Goal: Task Accomplishment & Management: Manage account settings

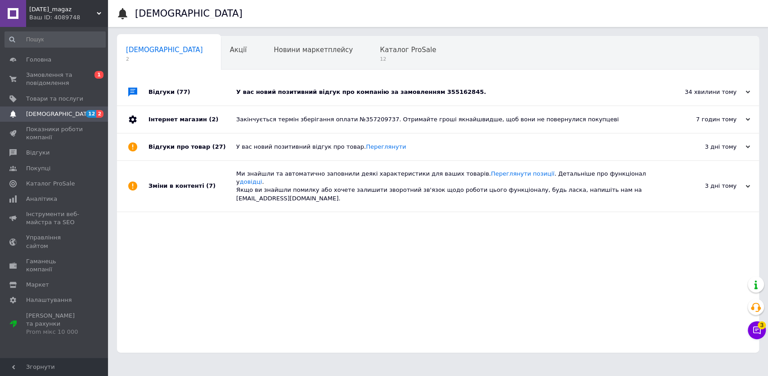
click at [317, 90] on div "У вас новий позитивний відгук про компанію за замовленням 355162845." at bounding box center [448, 92] width 424 height 8
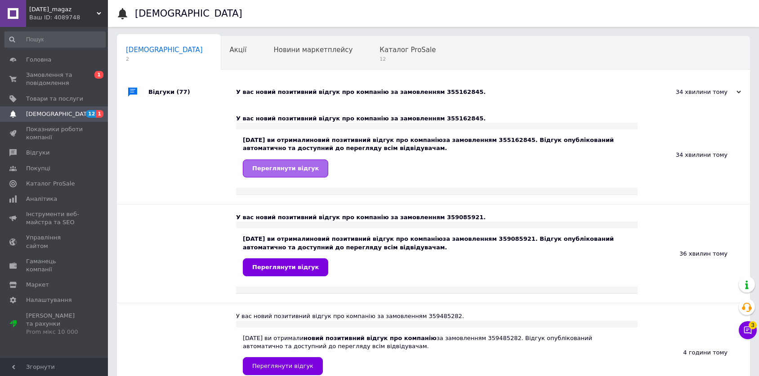
click at [281, 172] on span "Переглянути відгук" at bounding box center [285, 168] width 67 height 7
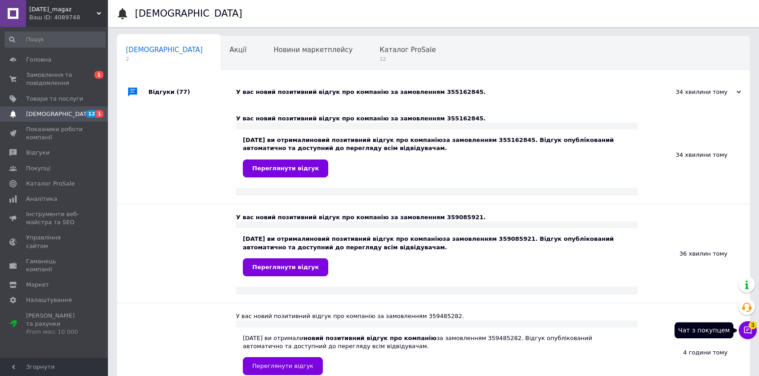
click at [745, 330] on icon at bounding box center [747, 330] width 9 height 9
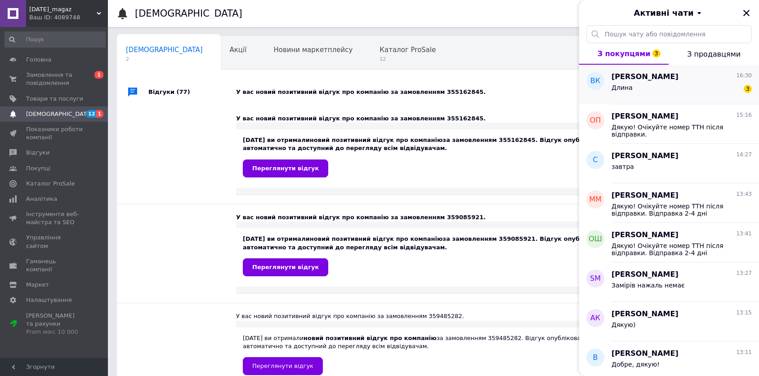
click at [680, 94] on div "Длина 3" at bounding box center [682, 89] width 140 height 14
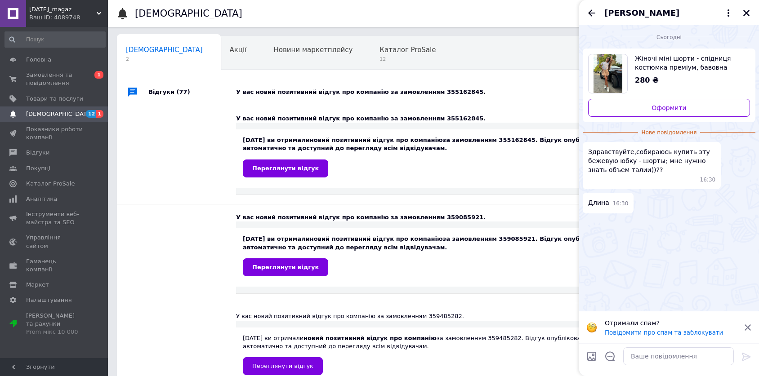
click at [610, 83] on img "Переглянути товар" at bounding box center [608, 73] width 29 height 39
click at [676, 363] on textarea at bounding box center [678, 357] width 111 height 18
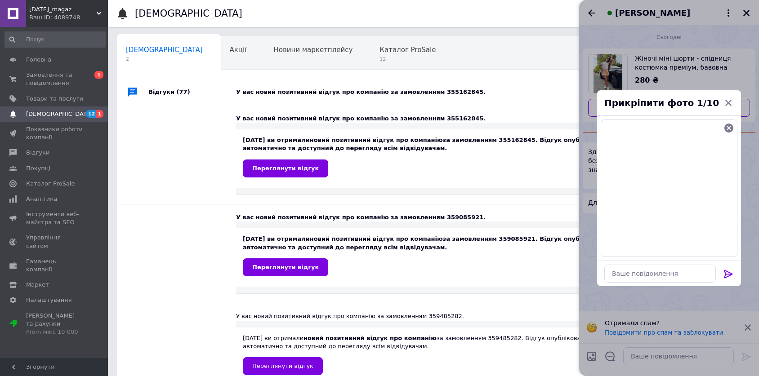
click at [727, 275] on icon at bounding box center [728, 274] width 11 height 11
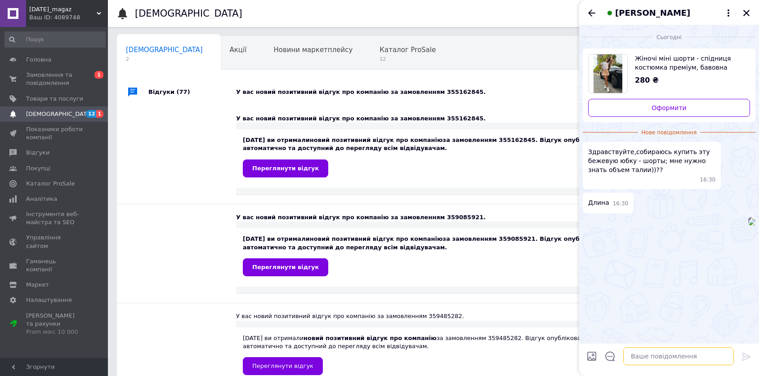
click at [667, 355] on textarea at bounding box center [678, 357] width 111 height 18
type textarea "доброго дня"
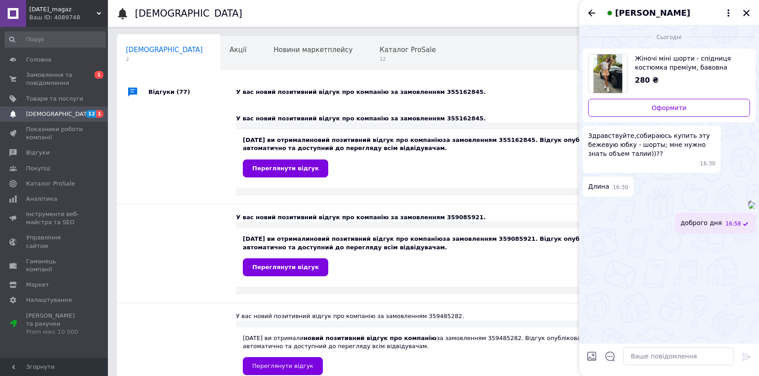
click at [746, 12] on icon "Закрити" at bounding box center [746, 13] width 6 height 6
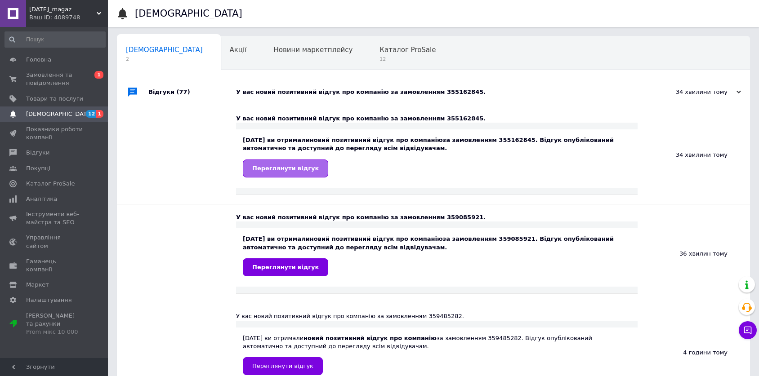
click at [293, 164] on link "Переглянути відгук" at bounding box center [285, 169] width 85 height 18
click at [66, 85] on span "Замовлення та повідомлення" at bounding box center [54, 79] width 57 height 16
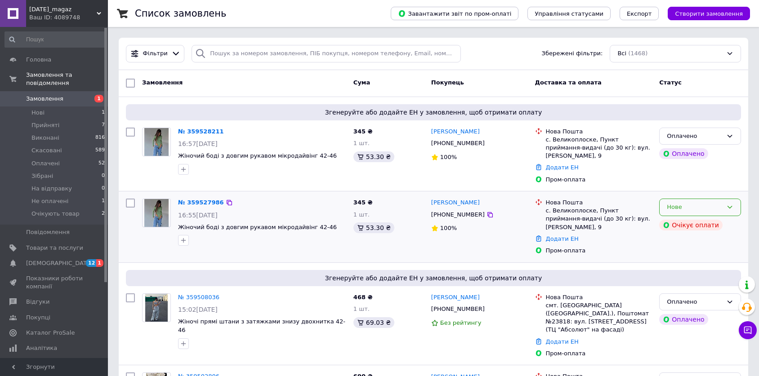
click at [707, 203] on div "Нове" at bounding box center [695, 207] width 56 height 9
click at [690, 251] on li "Скасовано" at bounding box center [700, 259] width 81 height 17
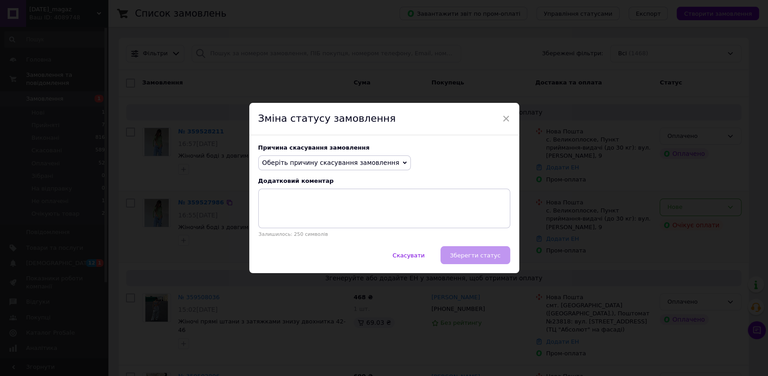
click at [304, 163] on span "Оберіть причину скасування замовлення" at bounding box center [330, 162] width 137 height 7
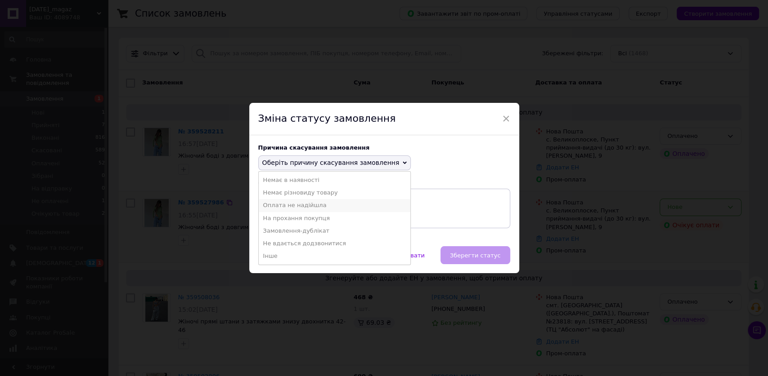
click at [293, 205] on li "Оплата не надійшла" at bounding box center [335, 205] width 152 height 13
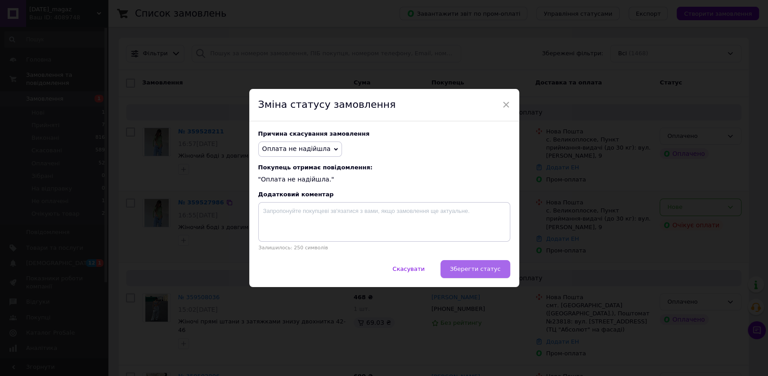
click at [460, 264] on button "Зберегти статус" at bounding box center [475, 269] width 70 height 18
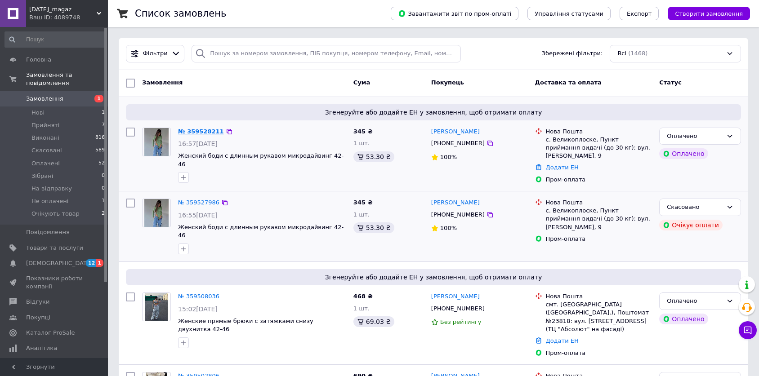
click at [201, 133] on link "№ 359528211" at bounding box center [201, 131] width 46 height 7
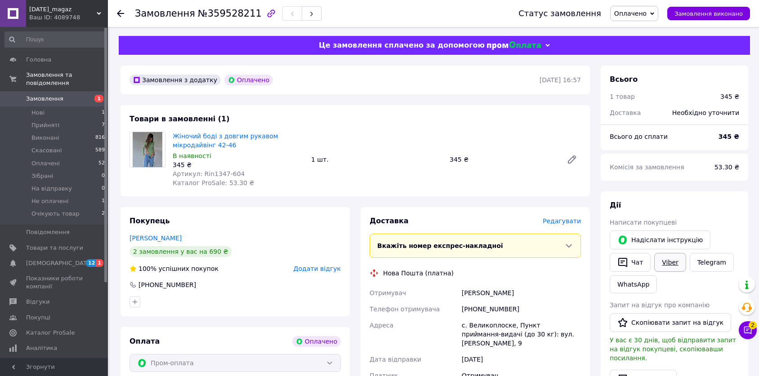
click at [663, 263] on link "Viber" at bounding box center [669, 262] width 31 height 19
click at [113, 255] on div "Замовлення №359528211 Статус замовлення Оплачено Прийнято Виконано Скасовано Зі…" at bounding box center [434, 364] width 649 height 674
click at [309, 12] on icon "button" at bounding box center [311, 13] width 5 height 5
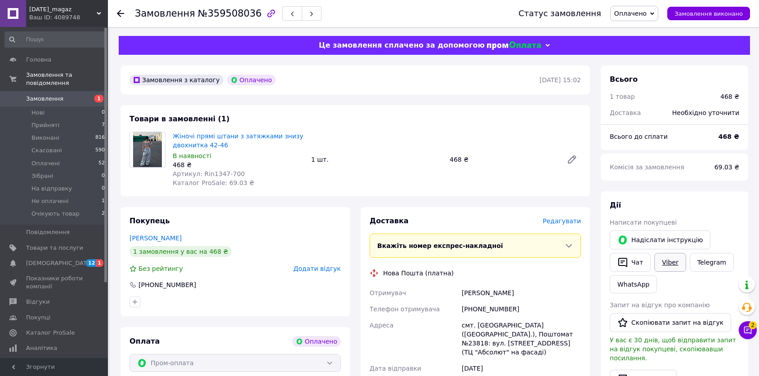
click at [662, 261] on link "Viber" at bounding box center [669, 262] width 31 height 19
click at [121, 106] on div "Замовлення з каталогу Оплачено [DATE] 15:02 Товари в замовленні (1) Жіночі прям…" at bounding box center [355, 378] width 480 height 625
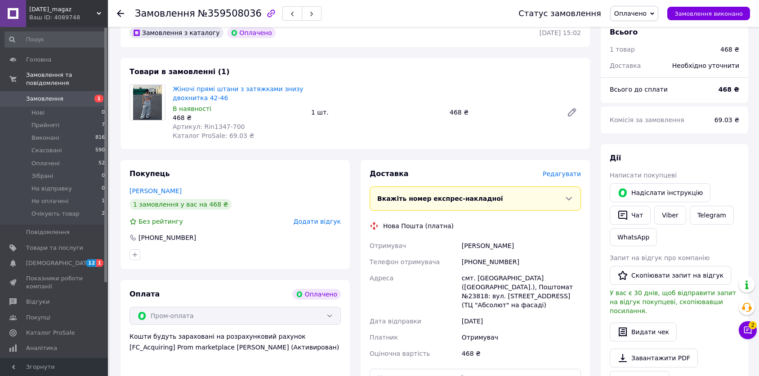
scroll to position [67, 0]
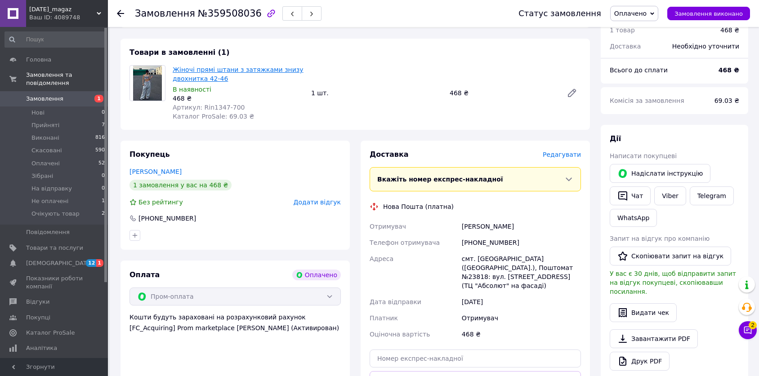
click at [222, 73] on link "Жіночі прямі штани з затяжками знизу двохнитка 42-46" at bounding box center [238, 74] width 131 height 16
click at [282, 9] on button "button" at bounding box center [292, 13] width 20 height 14
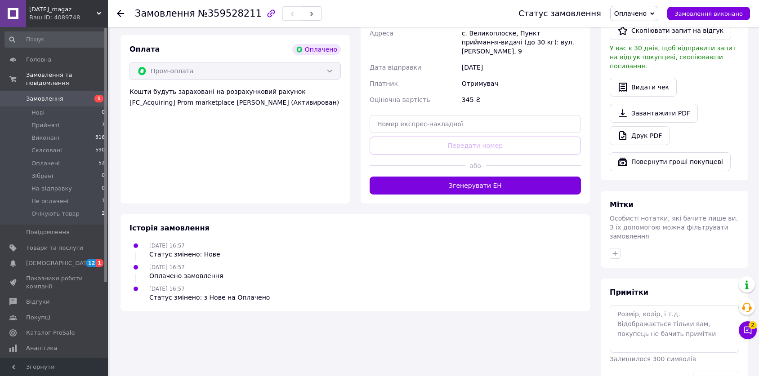
scroll to position [306, 0]
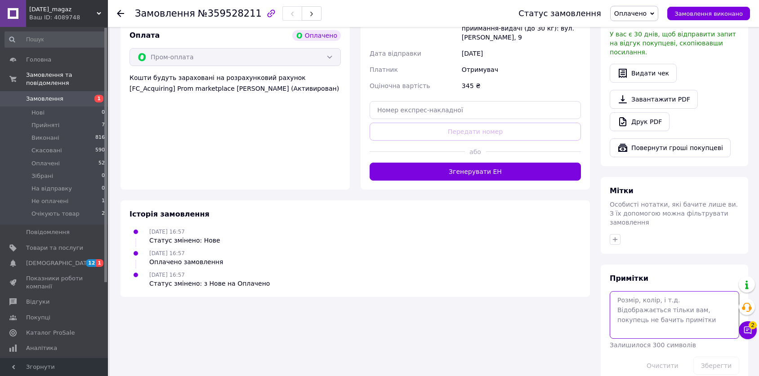
click at [650, 305] on textarea at bounding box center [675, 315] width 130 height 48
paste textarea "олива"
type textarea "олива"
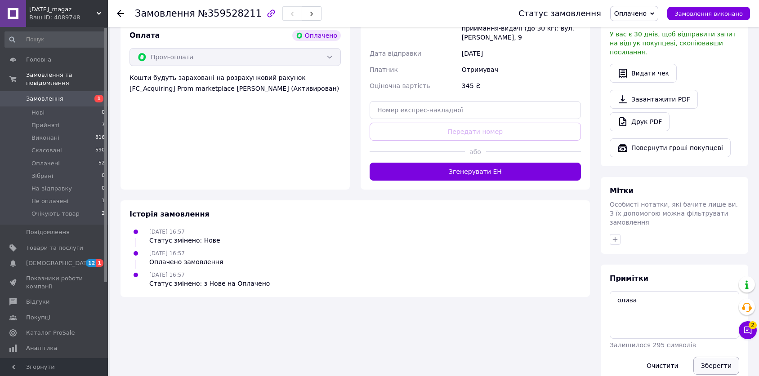
click at [712, 357] on button "Зберегти" at bounding box center [717, 366] width 46 height 18
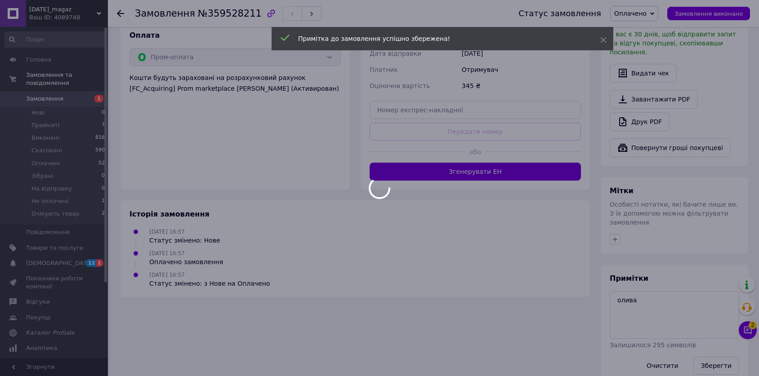
scroll to position [291, 0]
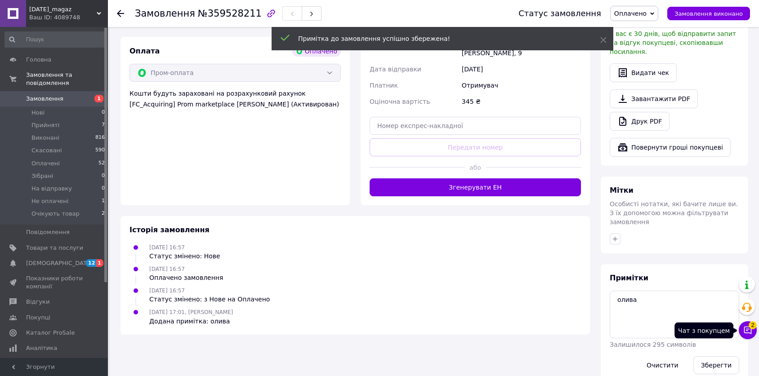
click at [745, 334] on icon at bounding box center [747, 330] width 9 height 9
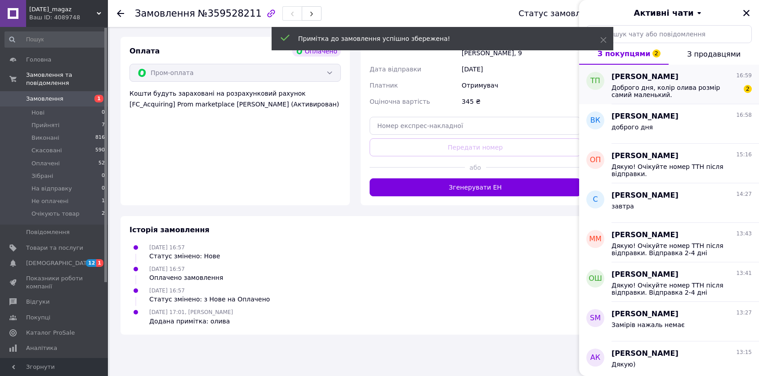
click at [690, 85] on span "Доброго дня, колір олива розмір самий маленький." at bounding box center [676, 91] width 128 height 14
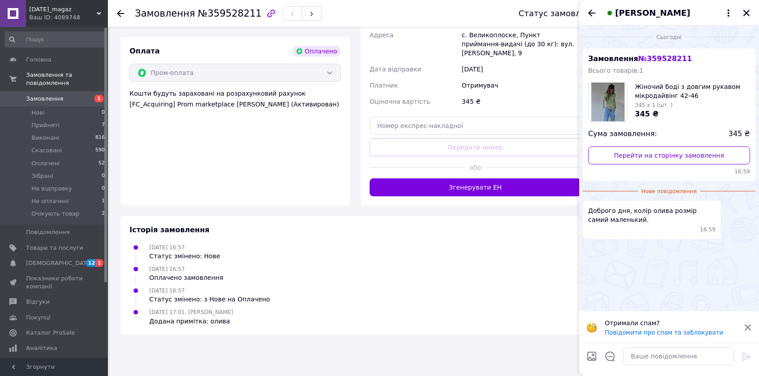
click at [748, 12] on icon "Закрити" at bounding box center [746, 13] width 6 height 6
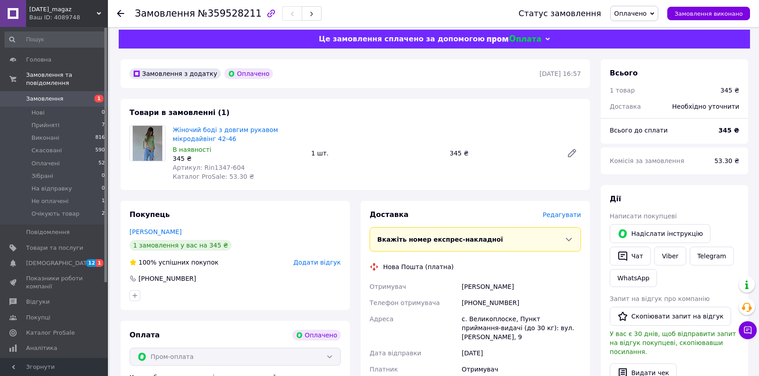
scroll to position [0, 0]
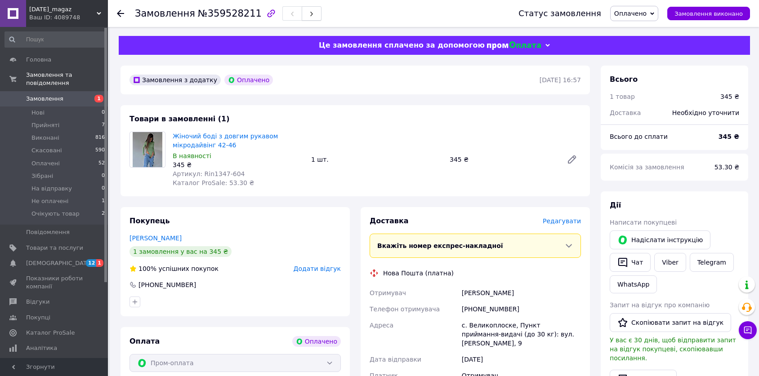
click at [309, 12] on icon "button" at bounding box center [311, 13] width 5 height 5
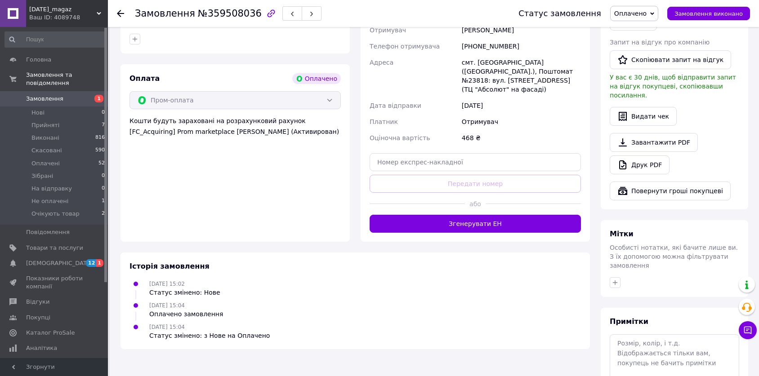
scroll to position [306, 0]
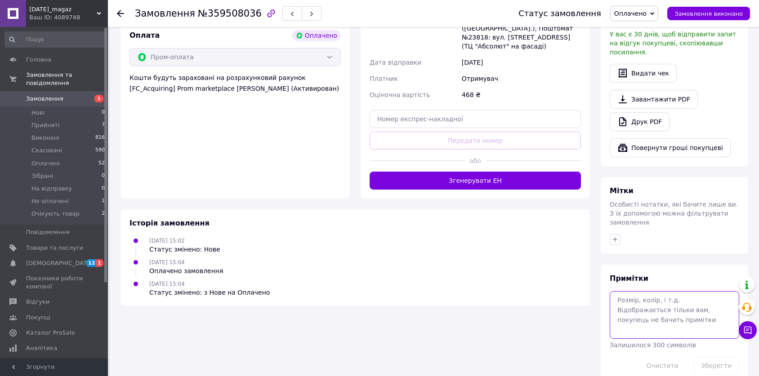
click at [653, 296] on textarea at bounding box center [675, 315] width 130 height 48
type textarea "сірий"
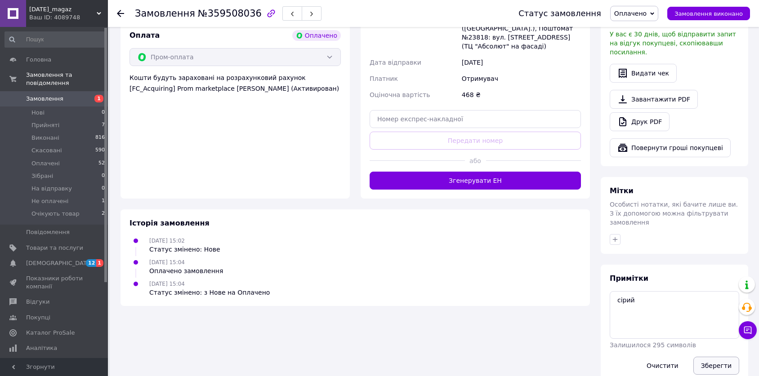
click at [714, 357] on button "Зберегти" at bounding box center [717, 366] width 46 height 18
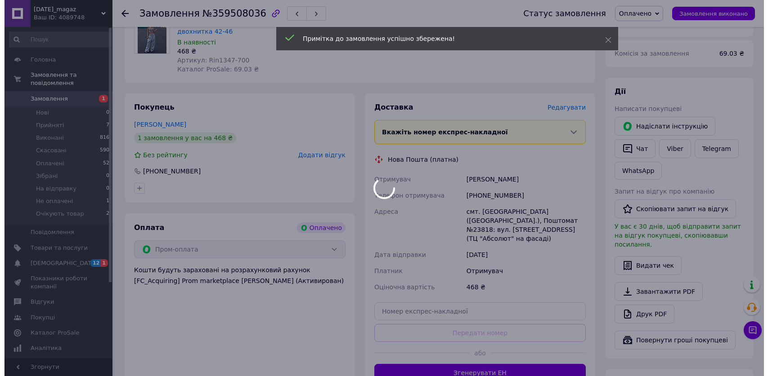
scroll to position [0, 0]
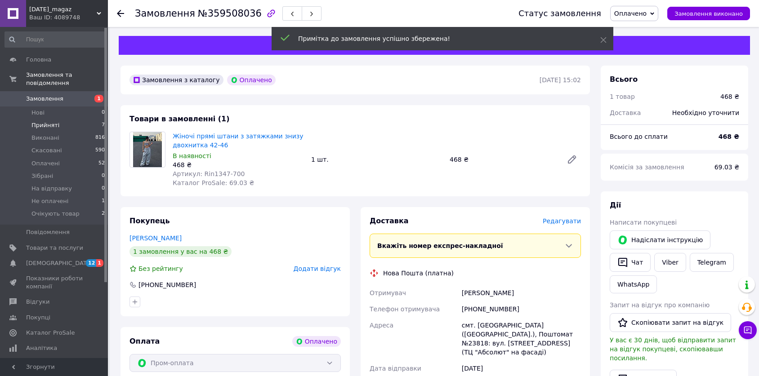
click at [64, 119] on li "Прийняті 7" at bounding box center [55, 125] width 110 height 13
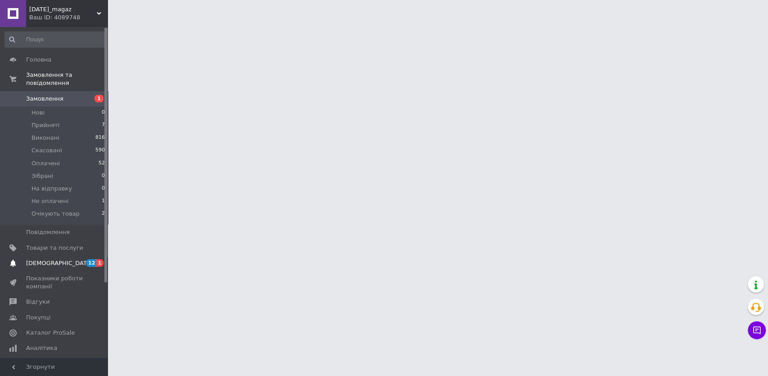
click at [60, 260] on span "[DEMOGRAPHIC_DATA]" at bounding box center [54, 264] width 57 height 8
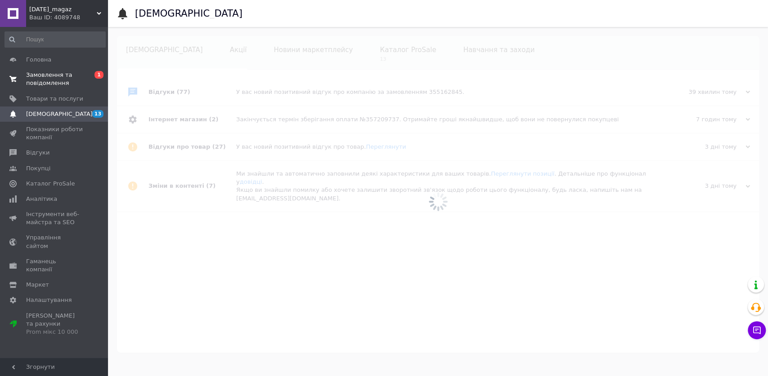
click at [54, 68] on link "Замовлення та повідомлення 0 1" at bounding box center [55, 78] width 110 height 23
